Goal: Transaction & Acquisition: Purchase product/service

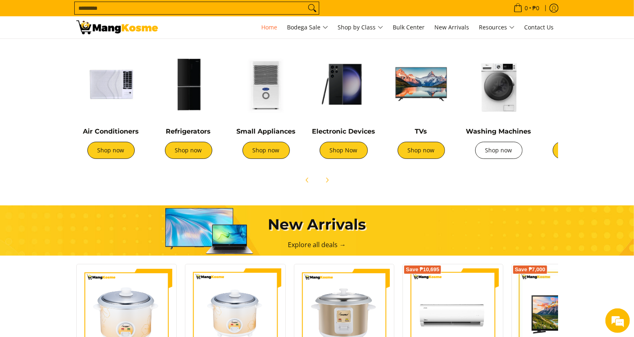
click at [498, 154] on link "Shop now" at bounding box center [498, 150] width 47 height 17
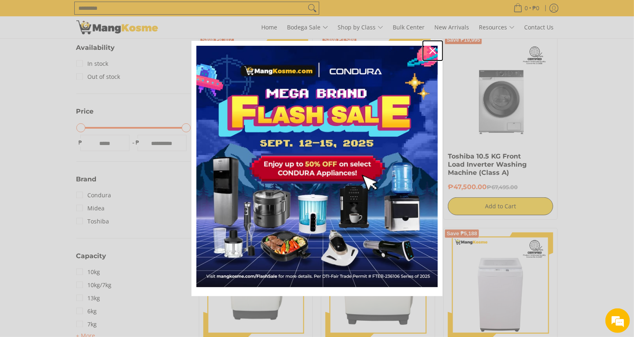
click at [433, 50] on icon "close icon" at bounding box center [433, 50] width 7 height 7
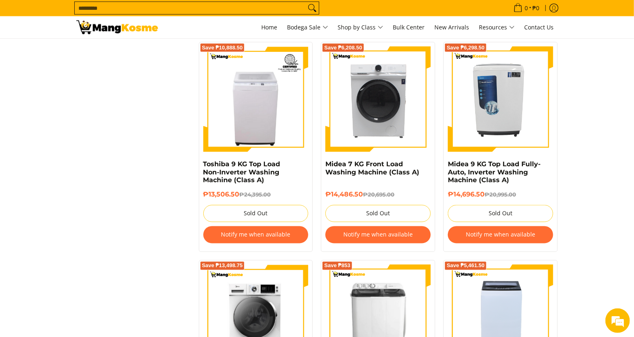
scroll to position [817, 0]
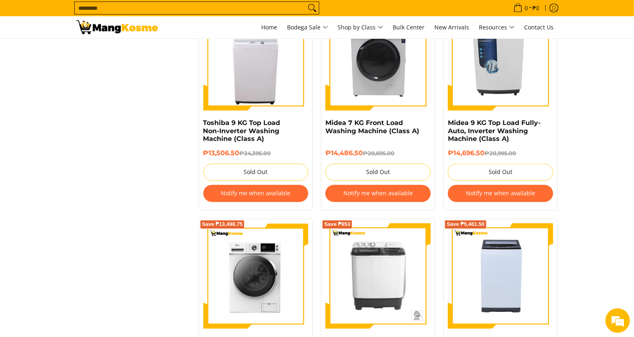
click at [140, 8] on input "Search..." at bounding box center [190, 8] width 231 height 12
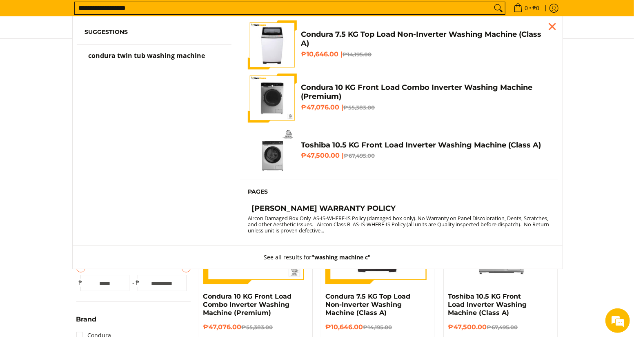
scroll to position [0, 0]
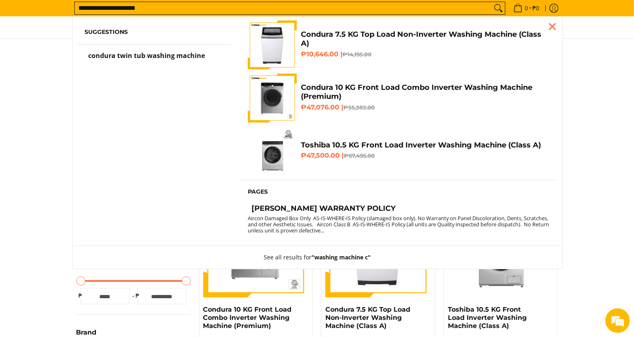
type input "**********"
click at [492, 2] on button "Search" at bounding box center [498, 8] width 13 height 12
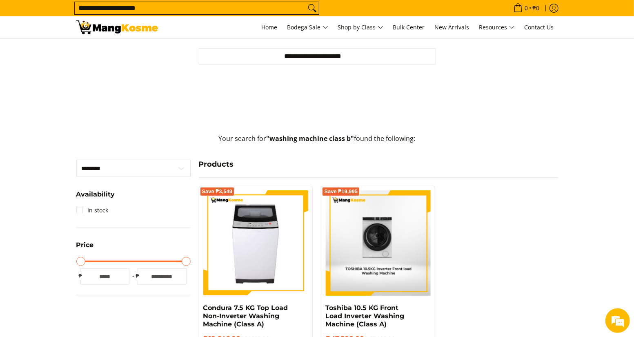
scroll to position [153, 0]
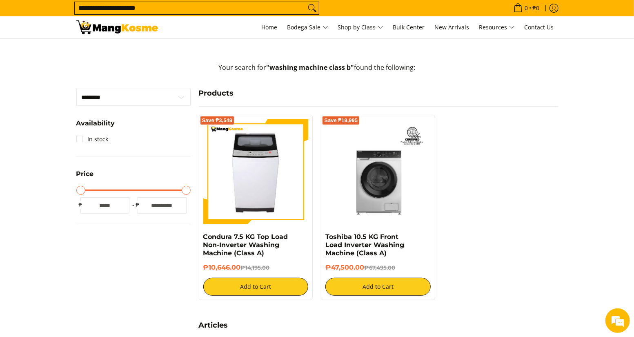
click at [165, 11] on input "**********" at bounding box center [190, 8] width 231 height 12
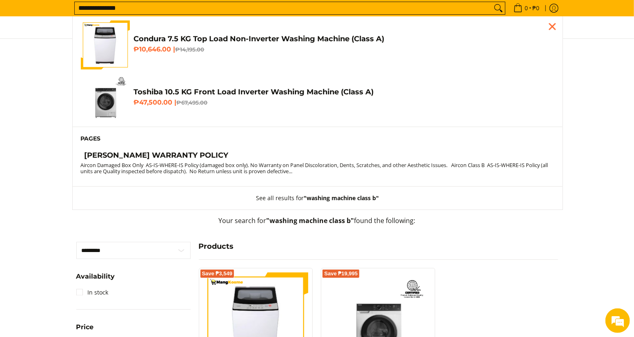
scroll to position [0, 0]
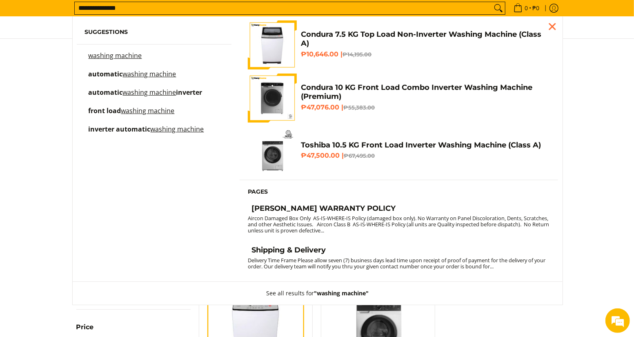
type input "**********"
click at [492, 2] on button "Search" at bounding box center [498, 8] width 13 height 12
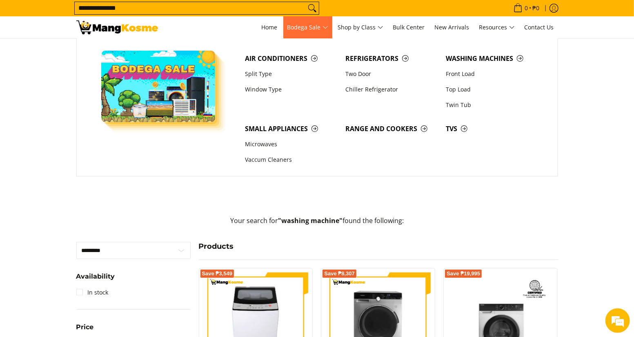
click at [323, 28] on span "Bodega Sale" at bounding box center [308, 27] width 41 height 10
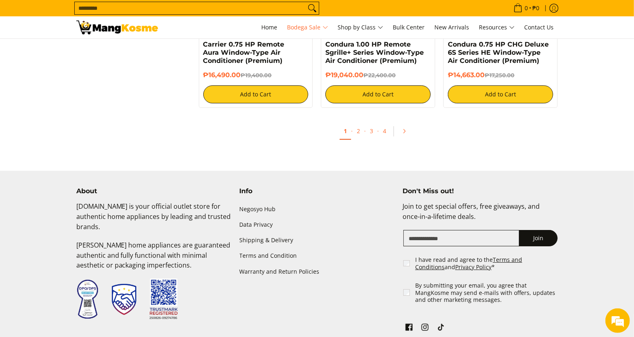
scroll to position [1791, 0]
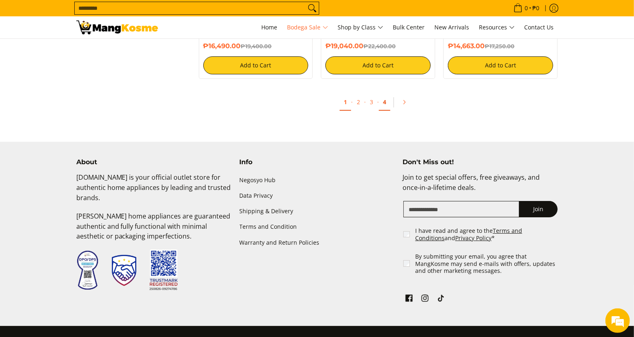
click at [386, 107] on link "4" at bounding box center [384, 102] width 11 height 17
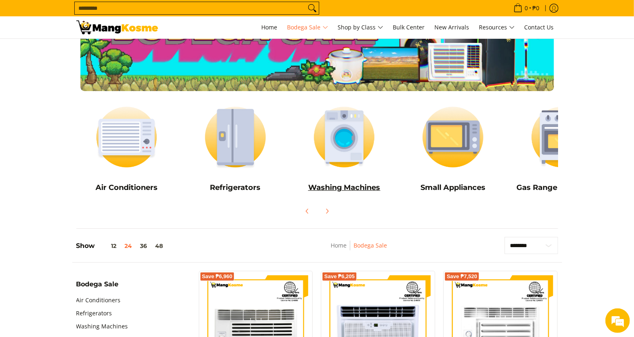
click at [352, 152] on img at bounding box center [344, 137] width 101 height 76
click at [344, 143] on img at bounding box center [344, 137] width 101 height 76
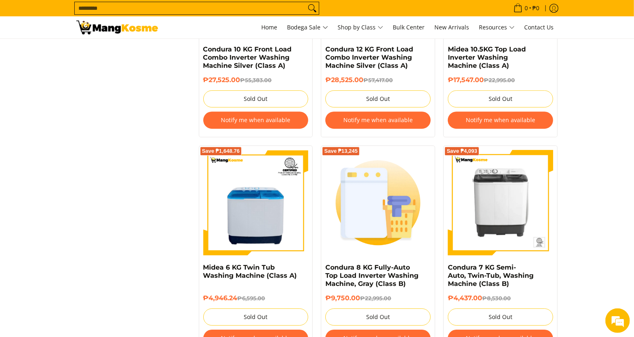
scroll to position [1634, 0]
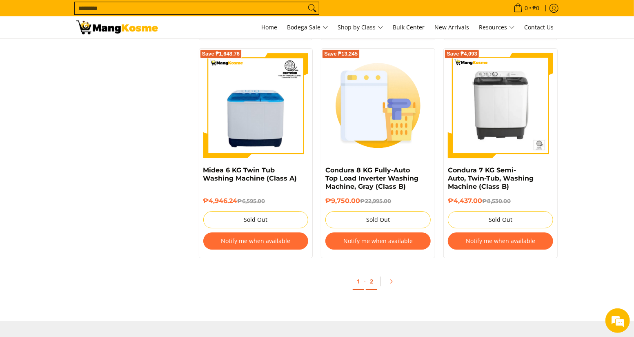
click at [373, 285] on link "2" at bounding box center [371, 281] width 11 height 17
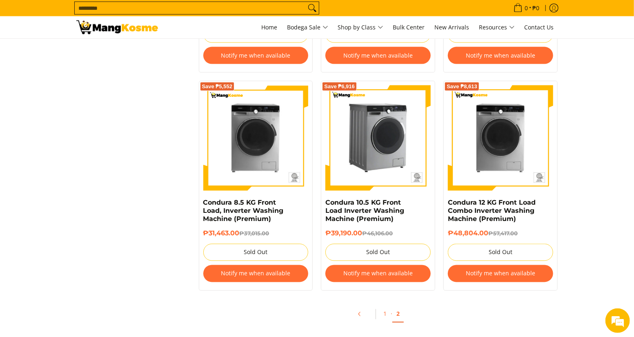
scroll to position [868, 0]
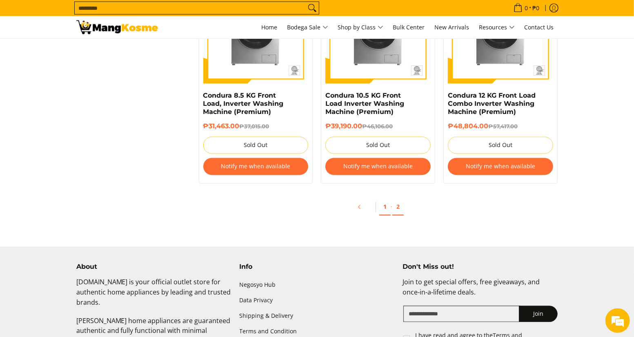
click at [384, 209] on link "1" at bounding box center [384, 207] width 11 height 17
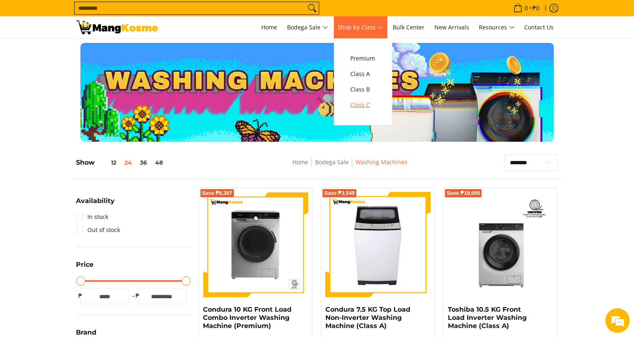
click at [376, 108] on span "Class C" at bounding box center [363, 105] width 25 height 10
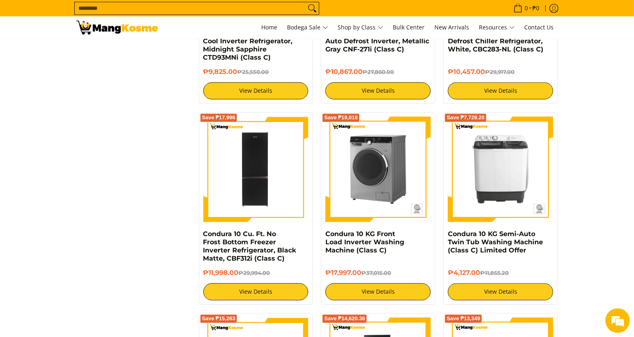
scroll to position [1021, 0]
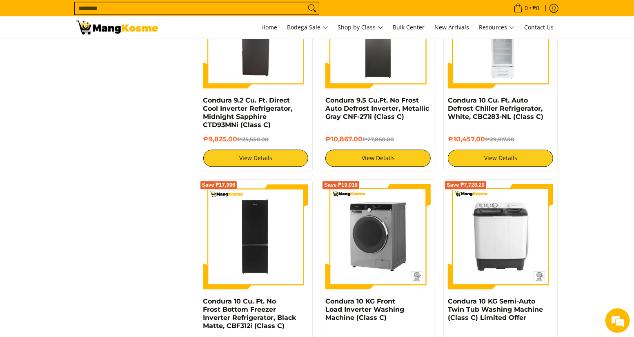
click at [382, 224] on img at bounding box center [378, 236] width 105 height 105
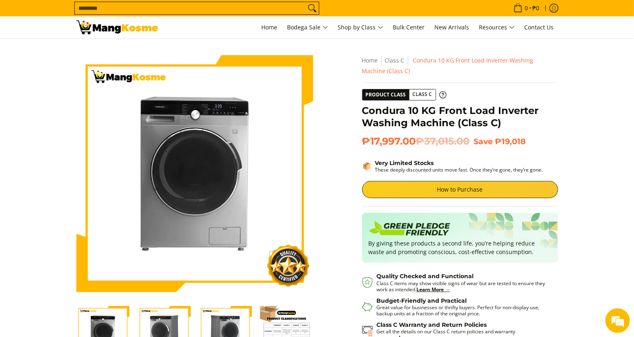
click at [239, 196] on img at bounding box center [194, 173] width 237 height 237
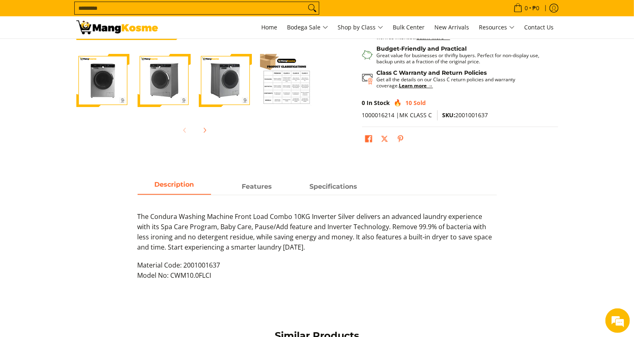
scroll to position [255, 0]
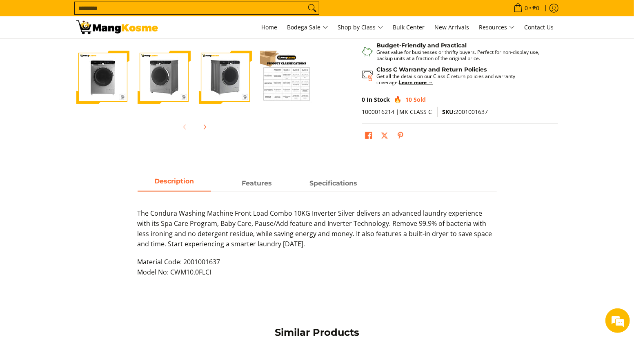
click at [601, 200] on section "Description Features Specifications The Condura Washing Machine Front Load Comb…" at bounding box center [317, 239] width 634 height 126
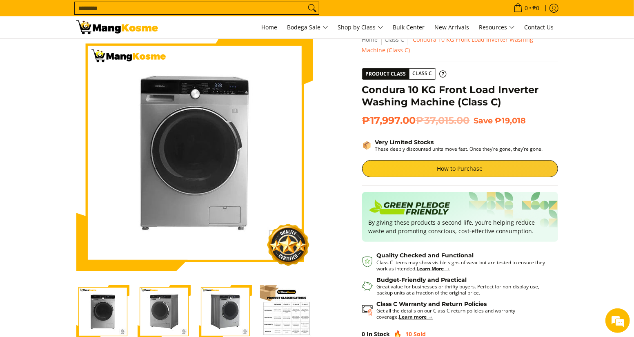
scroll to position [0, 0]
